Goal: Information Seeking & Learning: Learn about a topic

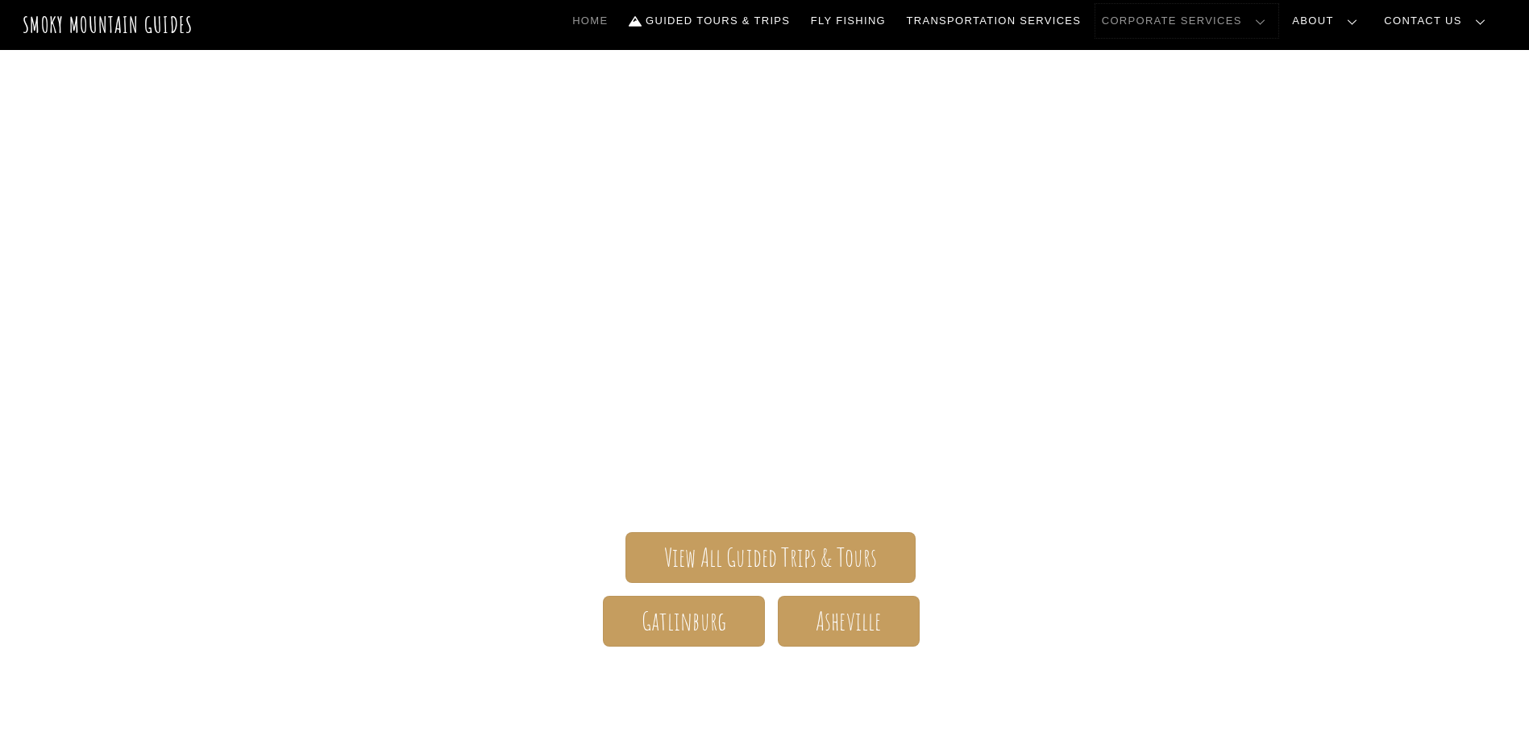
click at [1278, 16] on link "Corporate Services" at bounding box center [1186, 21] width 183 height 34
click at [0, 0] on link "Corporate Services Overview" at bounding box center [0, 0] width 0 height 0
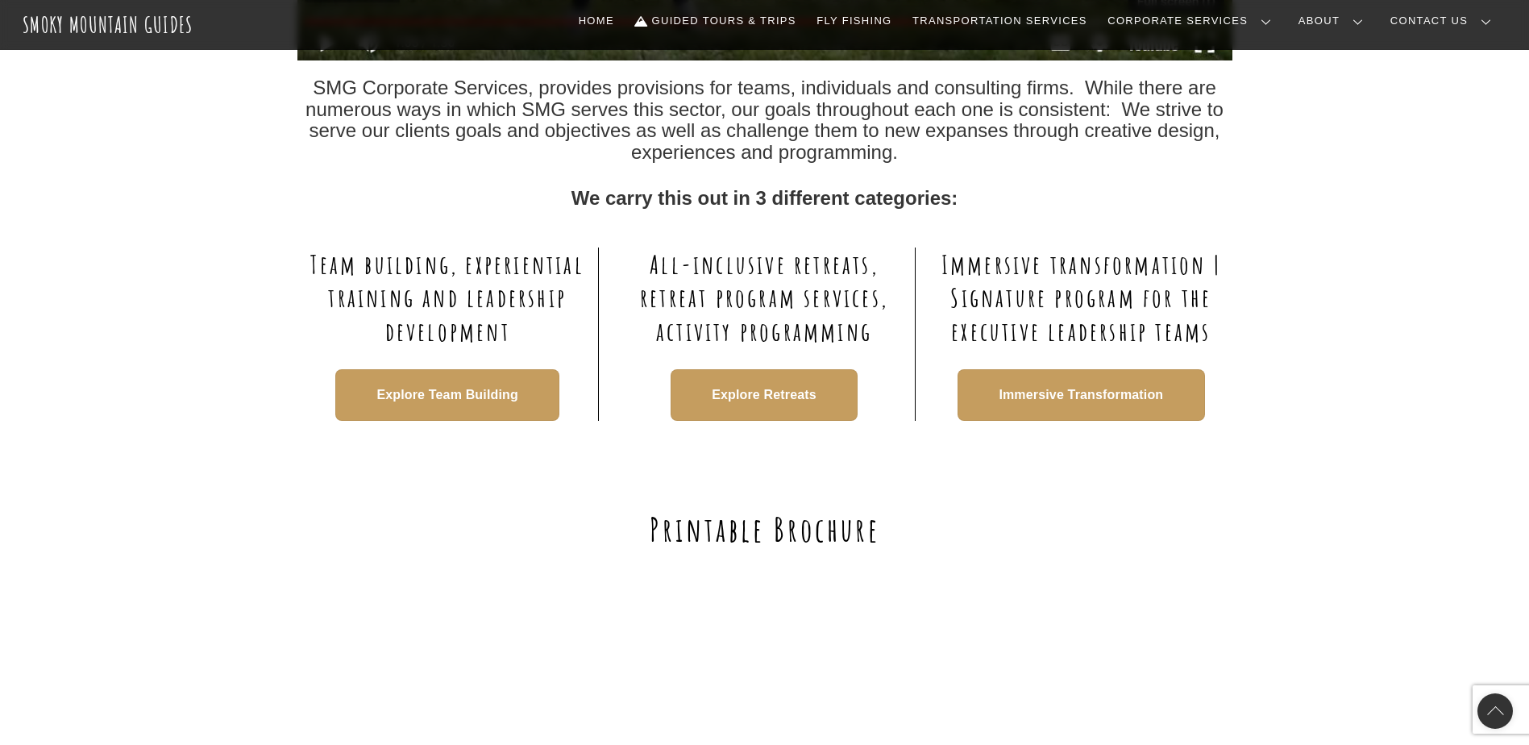
scroll to position [967, 0]
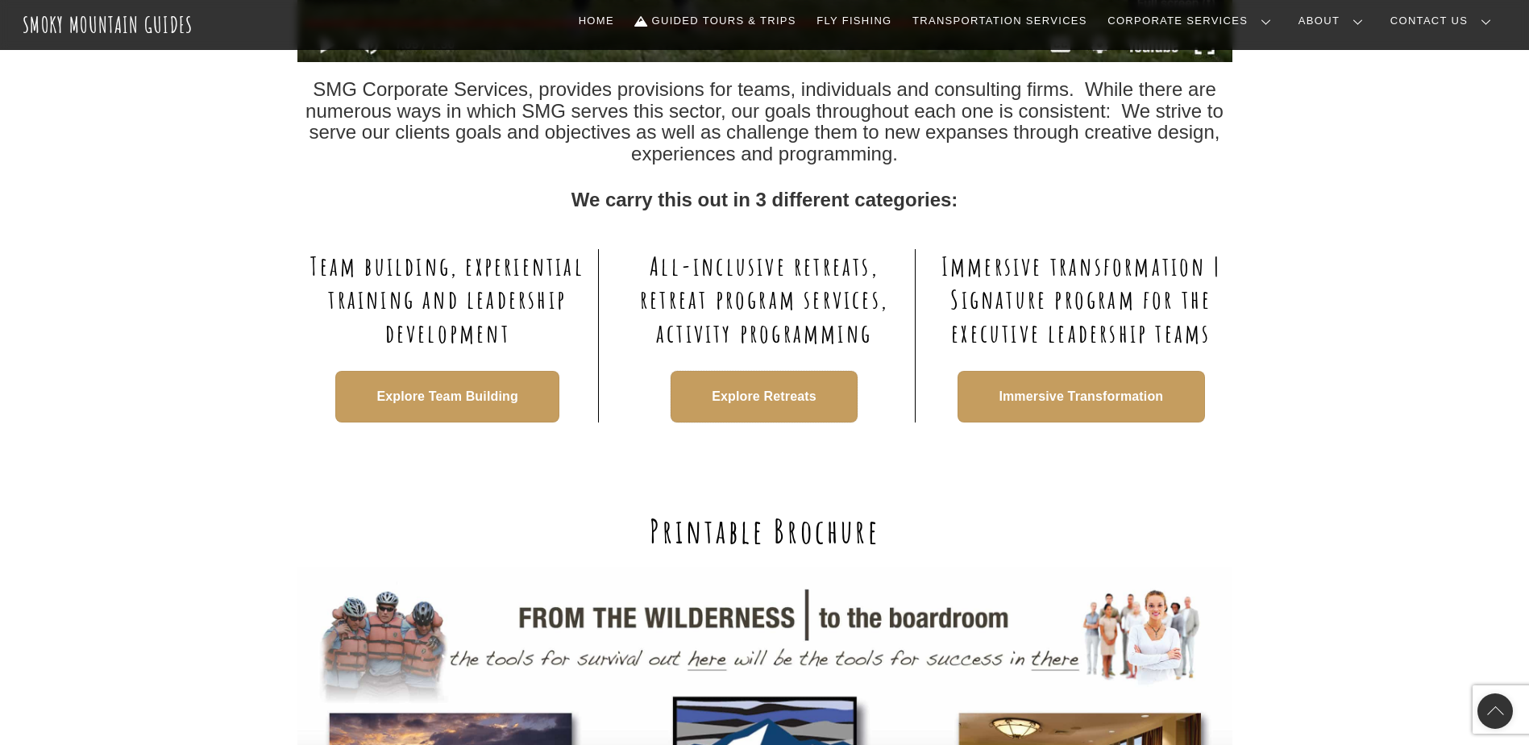
click at [715, 389] on span "Explore Retreats" at bounding box center [764, 397] width 105 height 17
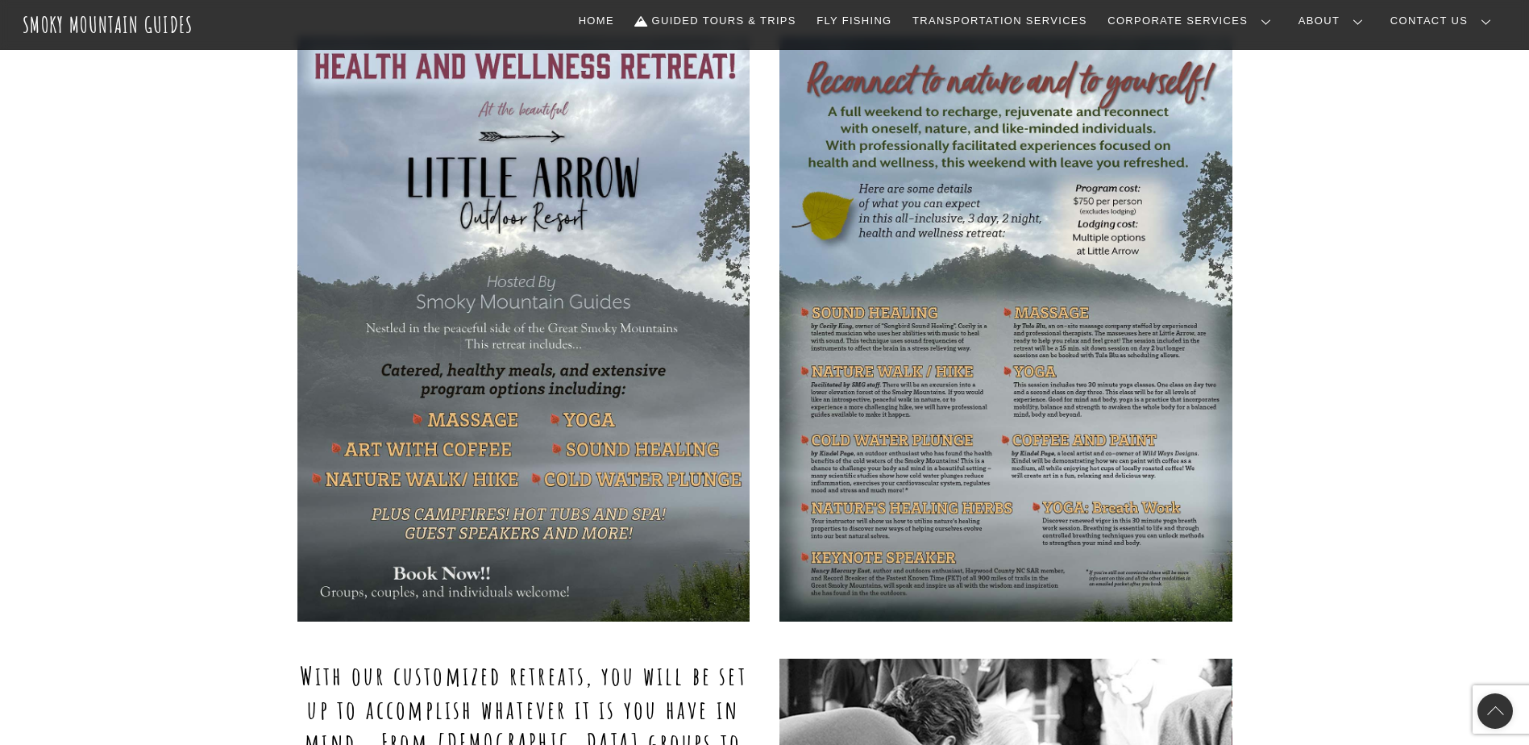
scroll to position [645, 0]
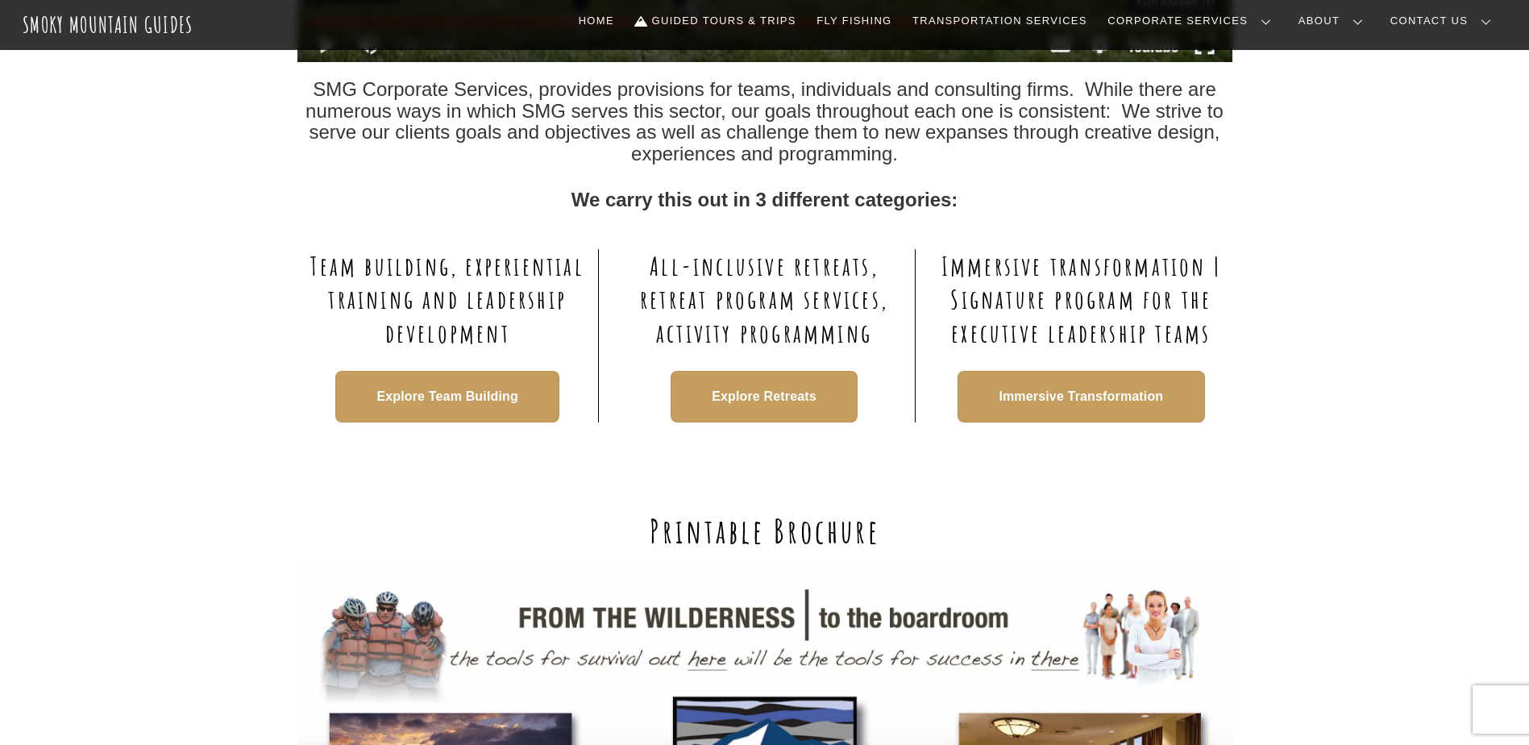
click at [1102, 398] on span "Immersive Transformation" at bounding box center [1081, 397] width 164 height 17
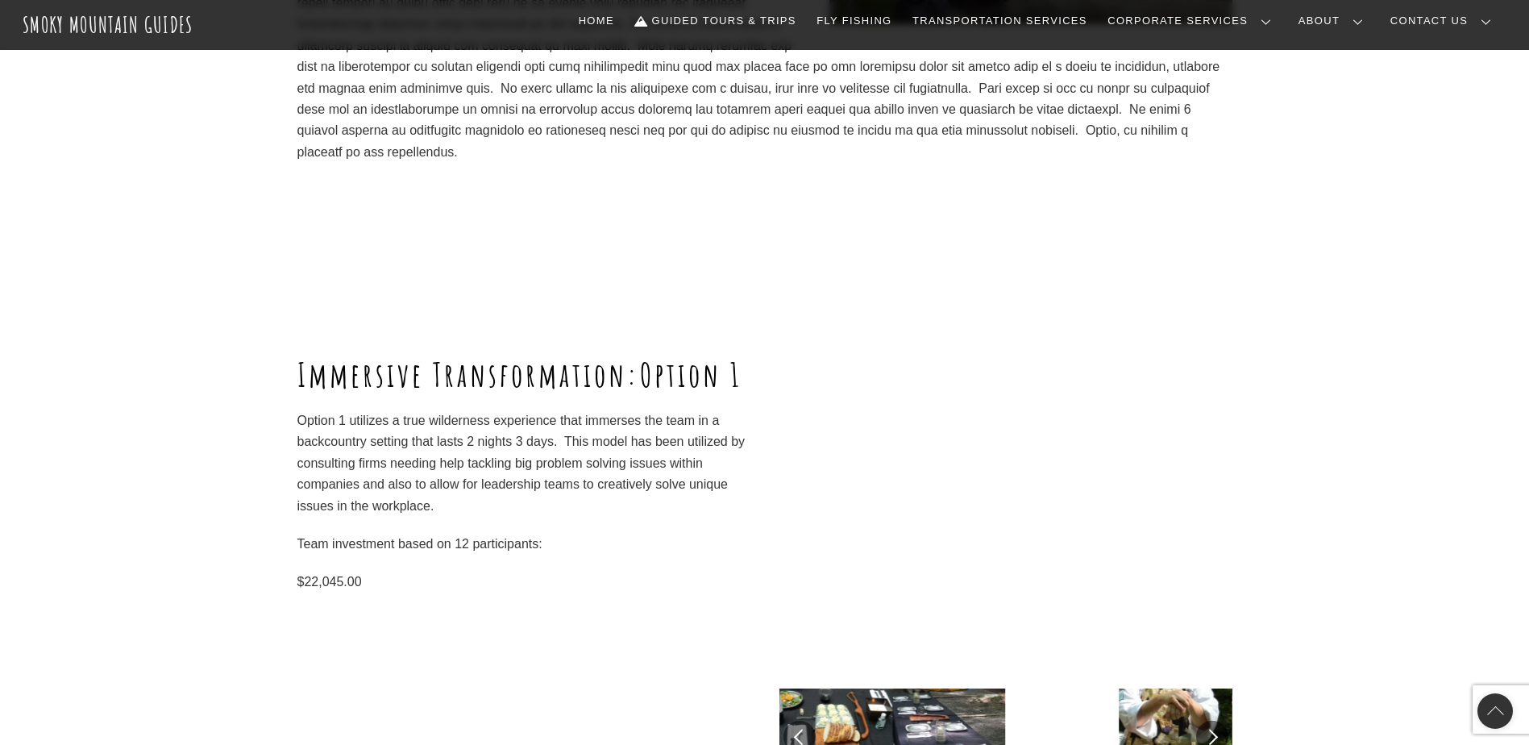
scroll to position [1129, 0]
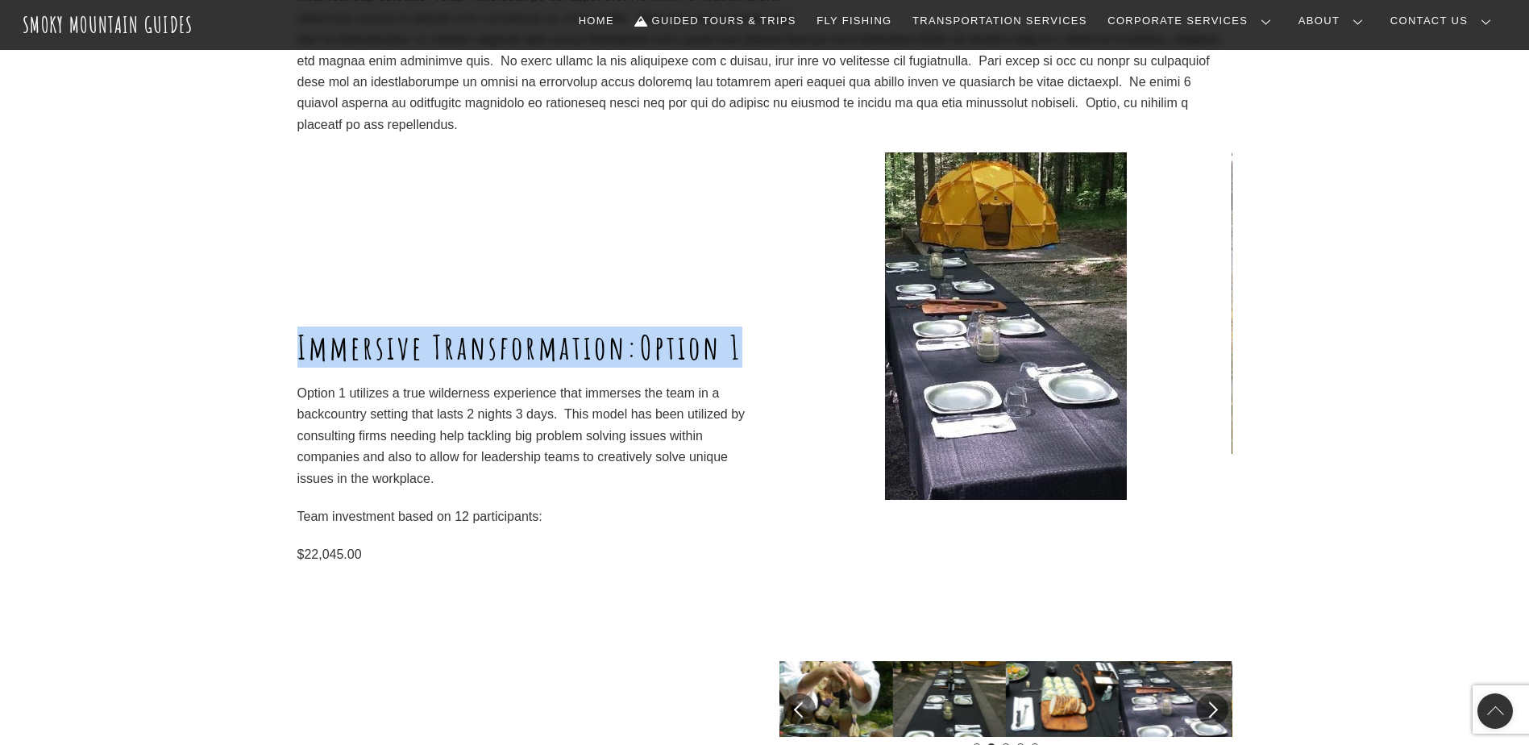
drag, startPoint x: 296, startPoint y: 326, endPoint x: 315, endPoint y: 368, distance: 45.4
click at [315, 368] on div "Immersive Transformation: Option 1 Option 1 utilizes a true wilderness experien…" at bounding box center [764, 454] width 1529 height 605
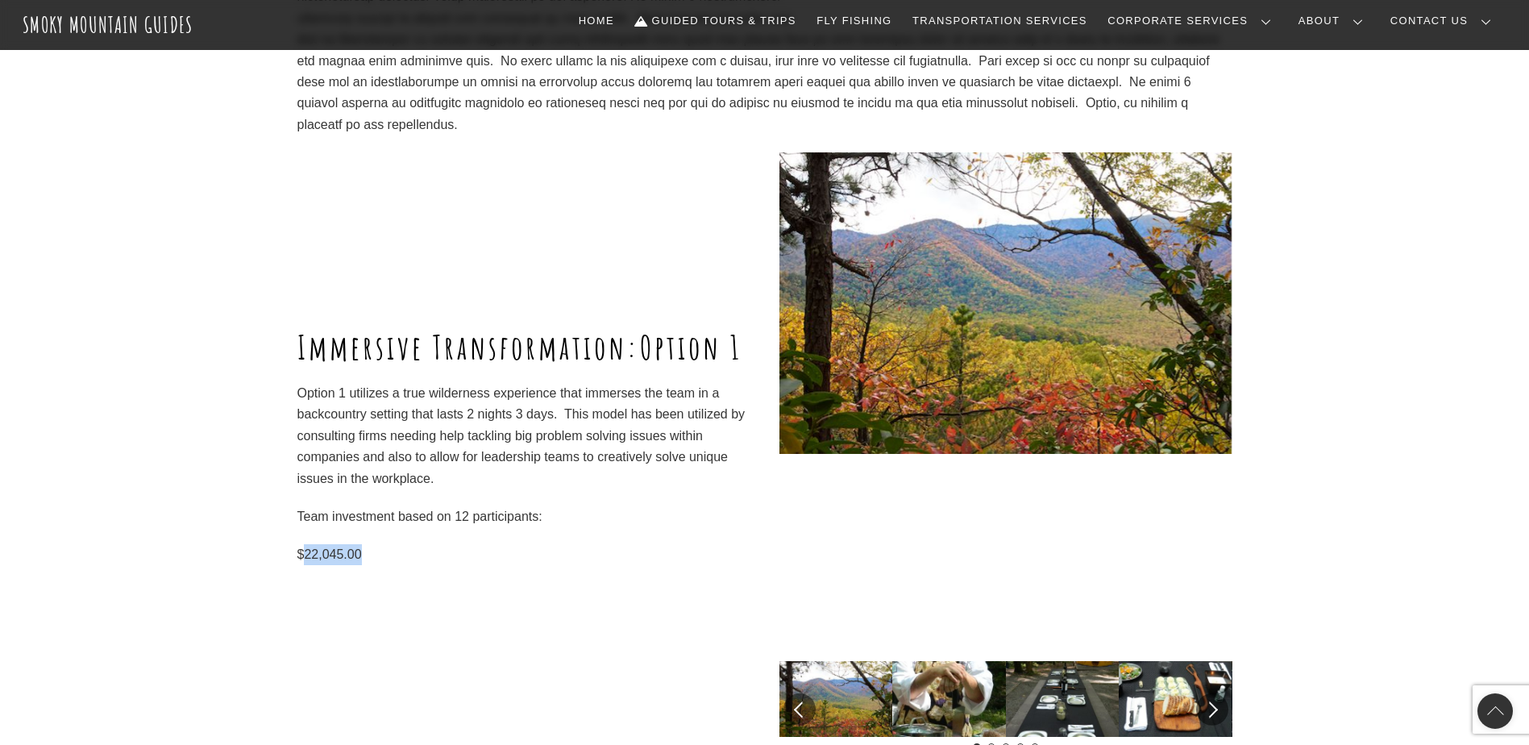
drag, startPoint x: 367, startPoint y: 575, endPoint x: 301, endPoint y: 575, distance: 66.1
click at [301, 565] on p "$22,045.00" at bounding box center [523, 554] width 452 height 21
drag, startPoint x: 455, startPoint y: 532, endPoint x: 535, endPoint y: 533, distance: 79.8
click at [535, 527] on p "Team investment based on 12 participants:" at bounding box center [523, 516] width 452 height 21
drag, startPoint x: 535, startPoint y: 533, endPoint x: 524, endPoint y: 603, distance: 71.0
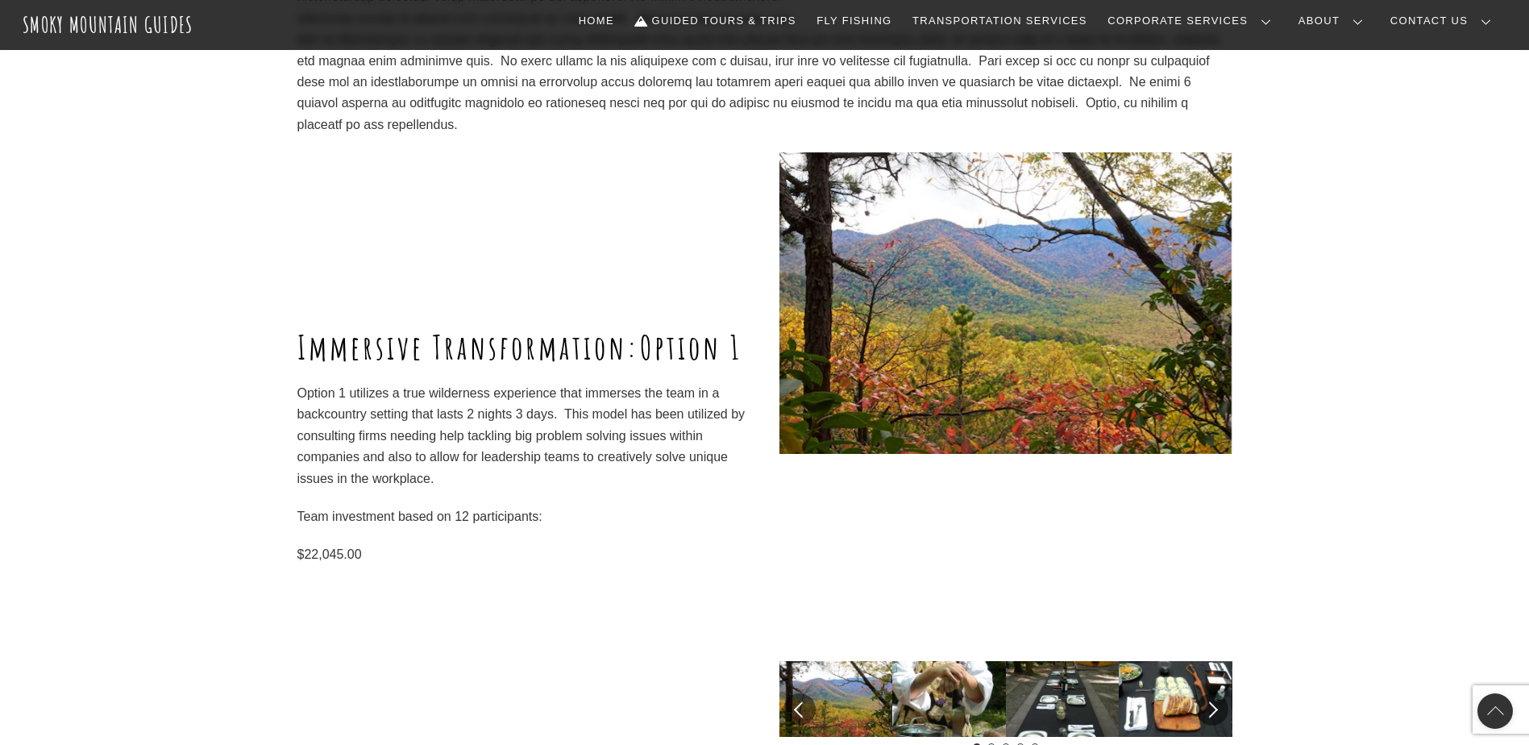
click at [524, 603] on div "Immersive Transformation: Option 1 Option 1 utilizes a true wilderness experien…" at bounding box center [523, 454] width 452 height 605
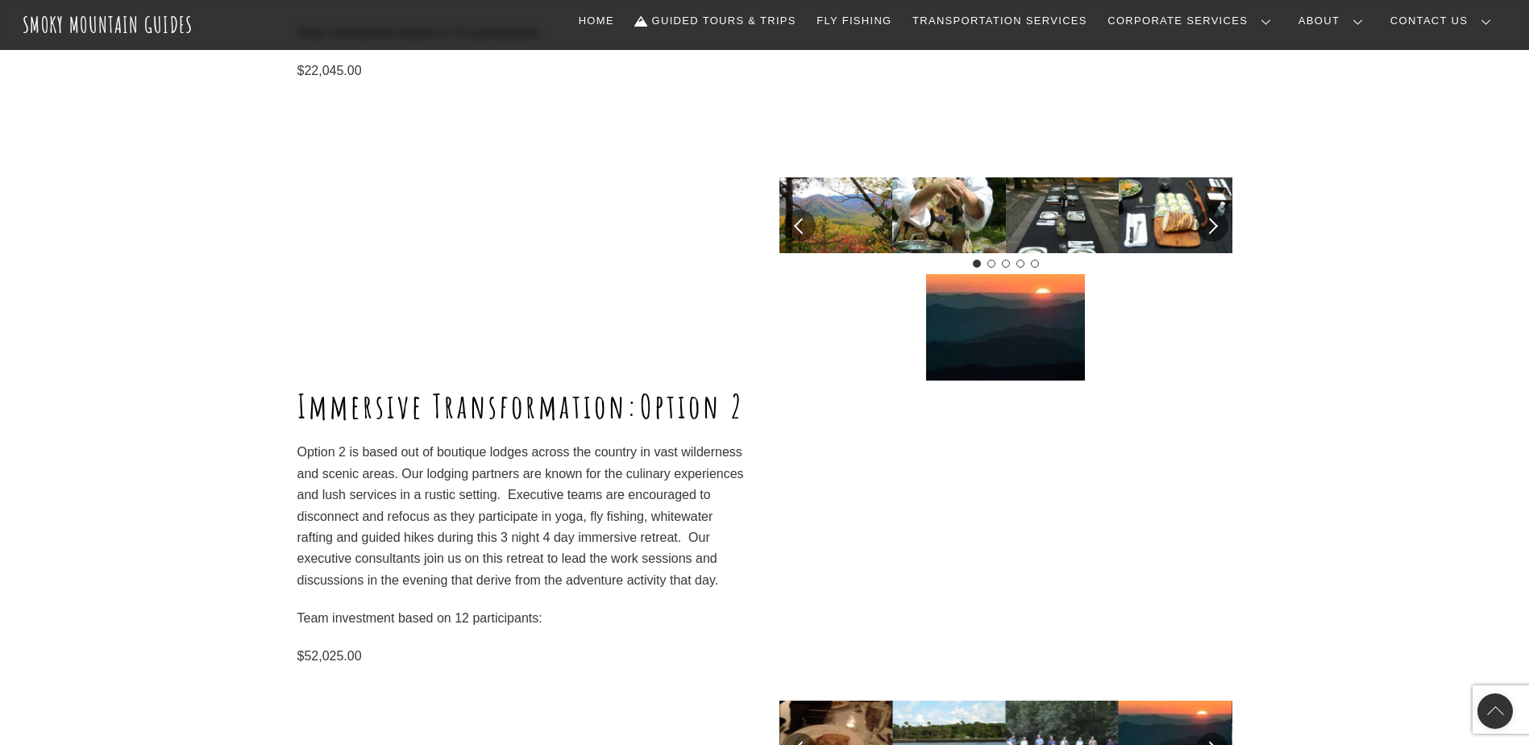
scroll to position [1693, 0]
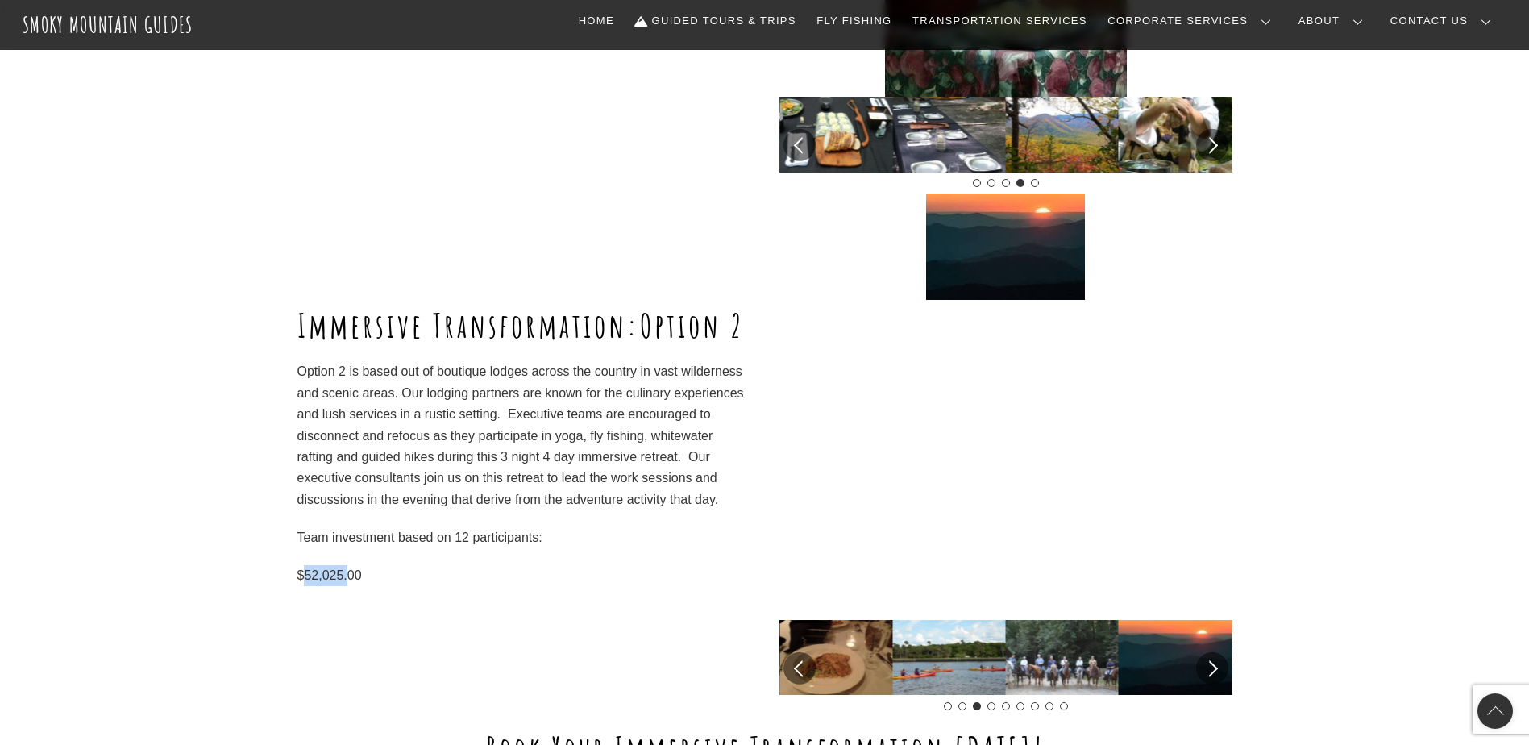
drag, startPoint x: 307, startPoint y: 594, endPoint x: 351, endPoint y: 598, distance: 43.7
click at [351, 586] on p "$52,025.00" at bounding box center [523, 575] width 452 height 21
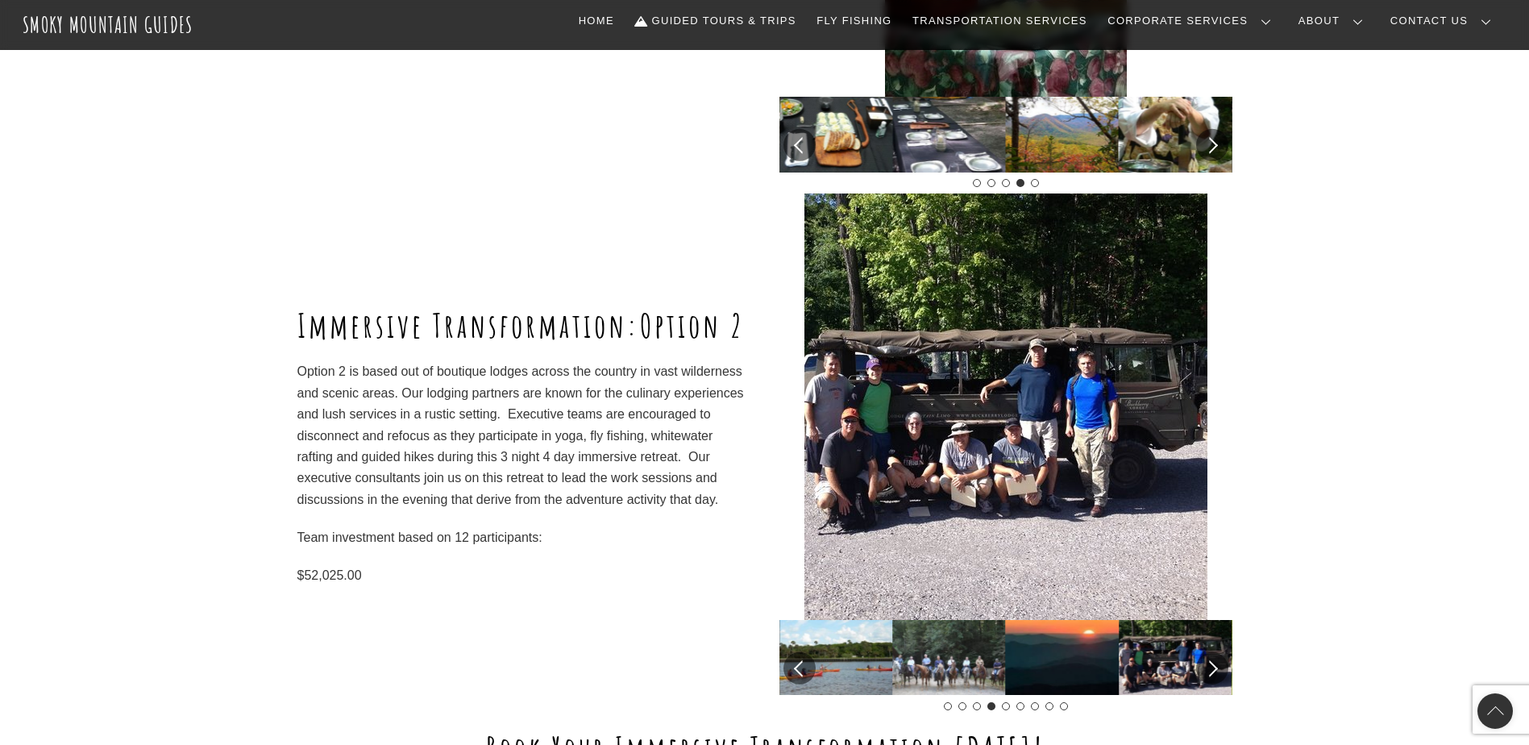
drag, startPoint x: 351, startPoint y: 598, endPoint x: 434, endPoint y: 590, distance: 83.4
click at [434, 586] on p "$52,025.00" at bounding box center [523, 575] width 452 height 21
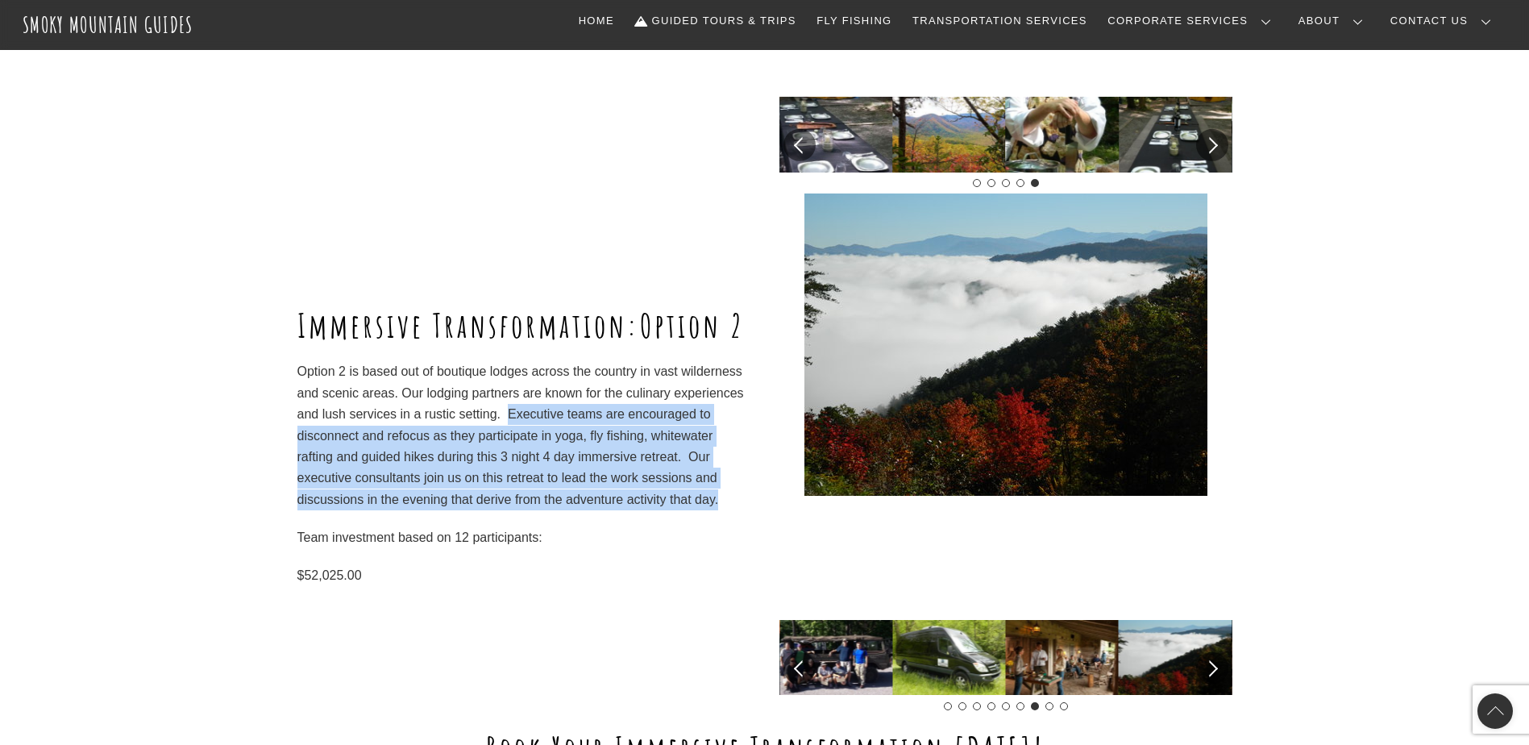
drag, startPoint x: 510, startPoint y: 433, endPoint x: 717, endPoint y: 525, distance: 225.9
click at [717, 510] on p "Option 2 is based out of boutique lodges across the country in vast wilderness …" at bounding box center [523, 435] width 452 height 149
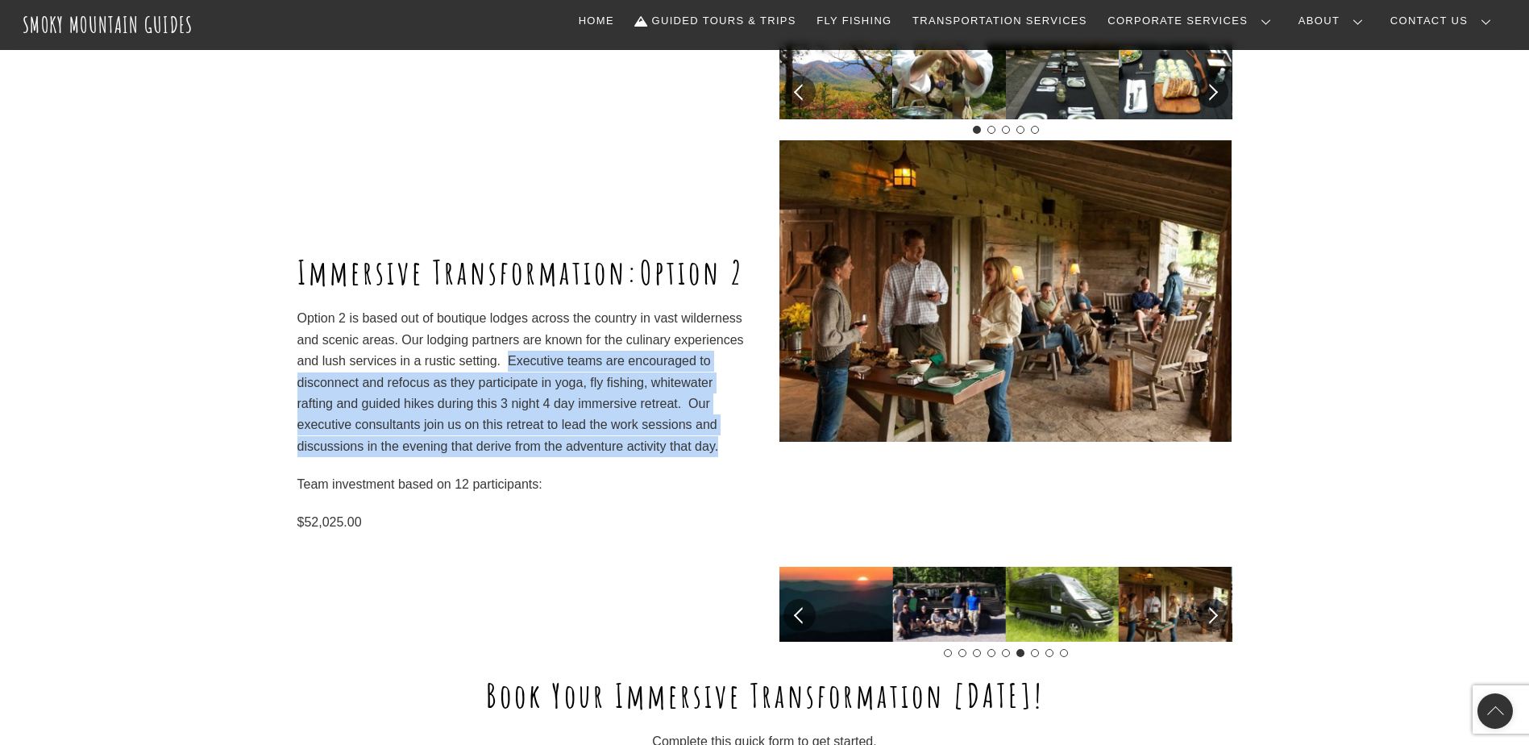
scroll to position [1773, 0]
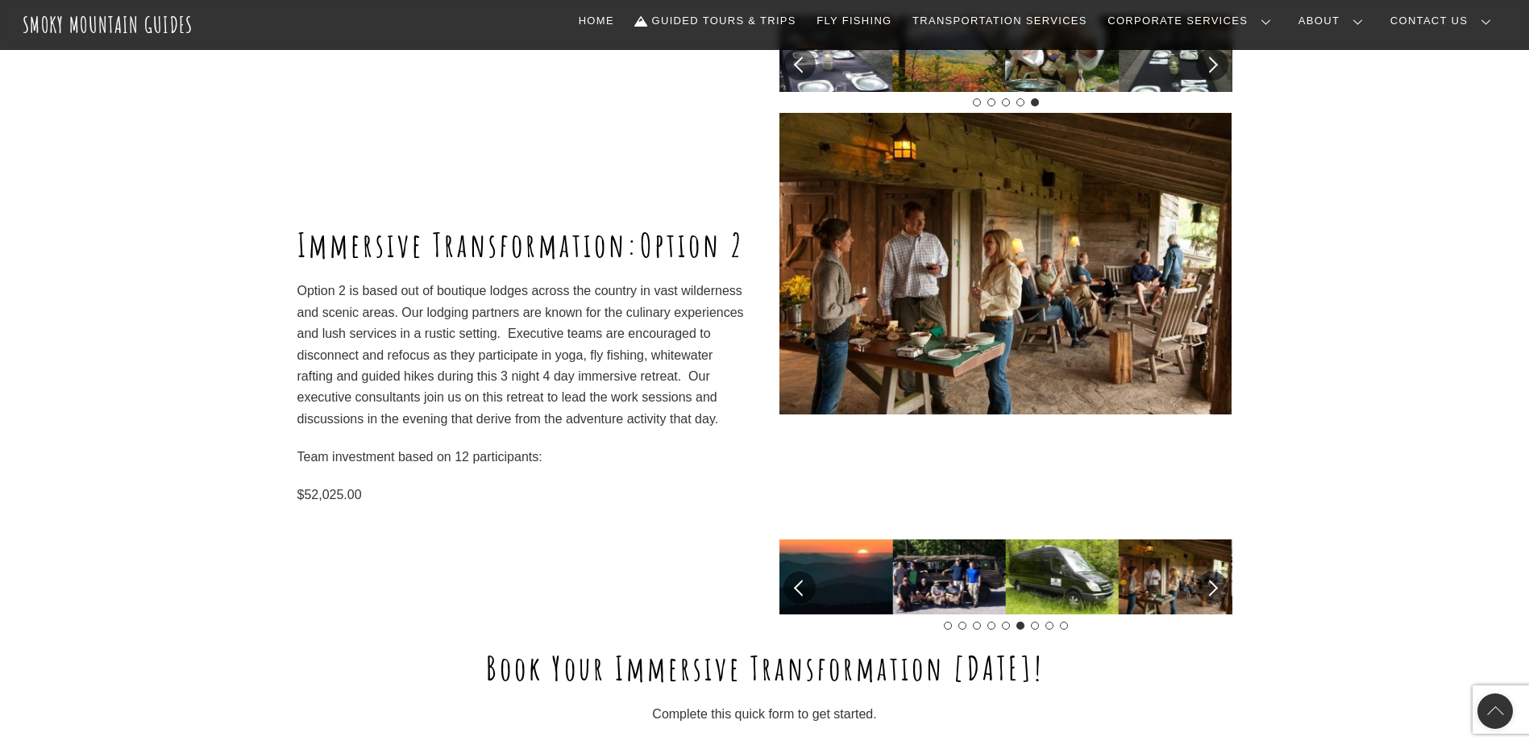
click at [530, 314] on p "Option 2 is based out of boutique lodges across the country in vast wilderness …" at bounding box center [523, 355] width 452 height 149
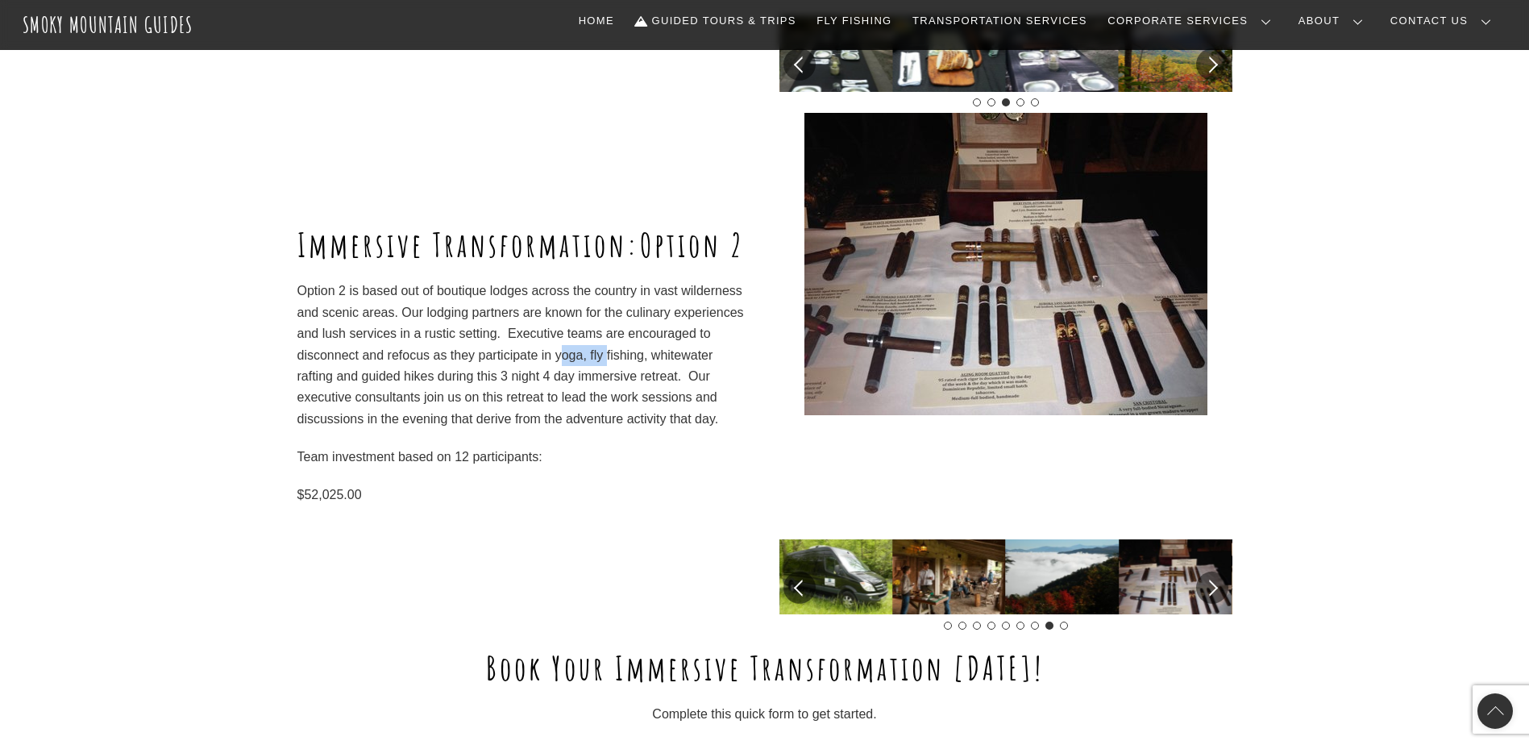
drag, startPoint x: 559, startPoint y: 371, endPoint x: 607, endPoint y: 371, distance: 48.4
click at [607, 371] on p "Option 2 is based out of boutique lodges across the country in vast wilderness …" at bounding box center [523, 355] width 452 height 149
drag, startPoint x: 607, startPoint y: 371, endPoint x: 626, endPoint y: 373, distance: 19.5
click at [626, 373] on p "Option 2 is based out of boutique lodges across the country in vast wilderness …" at bounding box center [523, 355] width 452 height 149
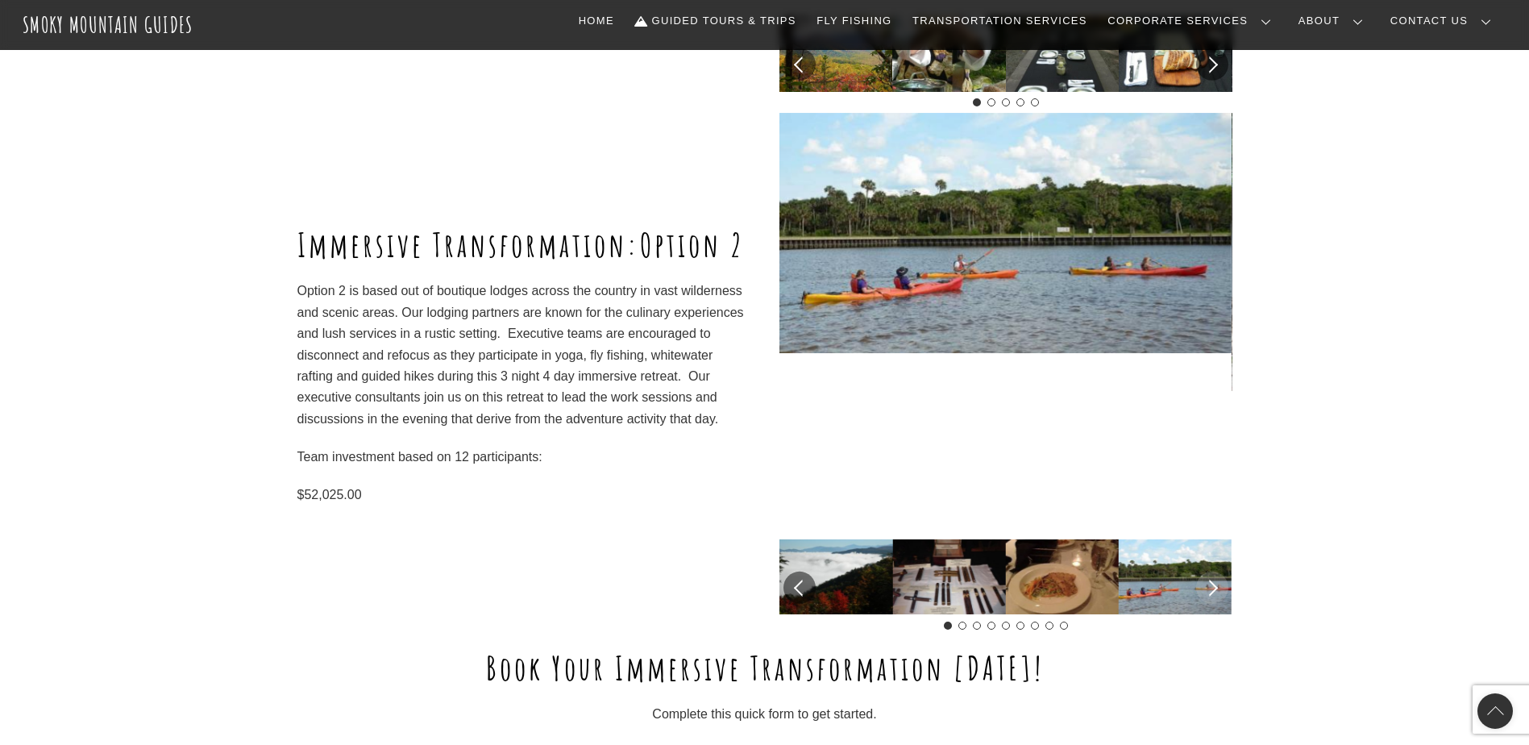
click at [1216, 584] on link "Next slide" at bounding box center [1212, 588] width 32 height 32
